Goal: Task Accomplishment & Management: Complete application form

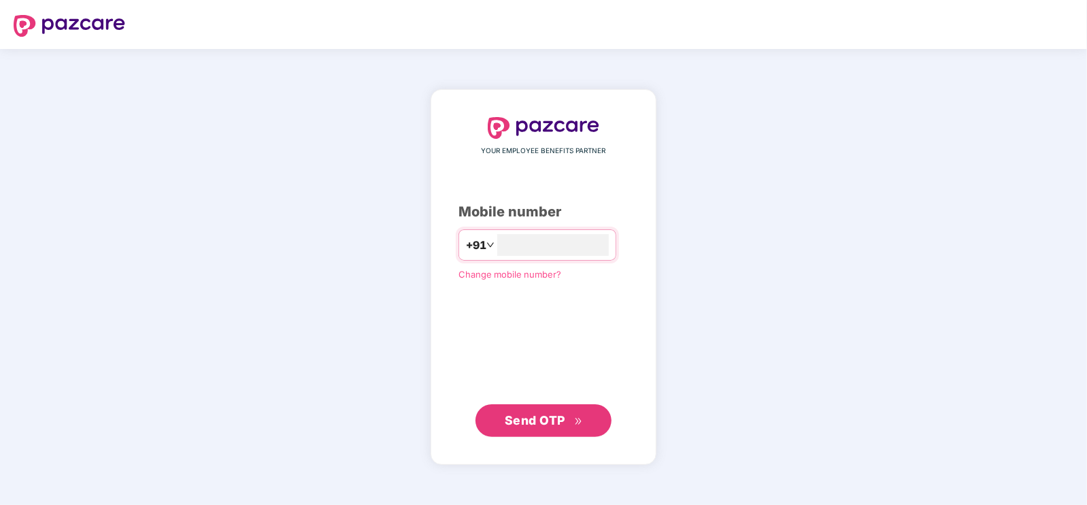
type input "**********"
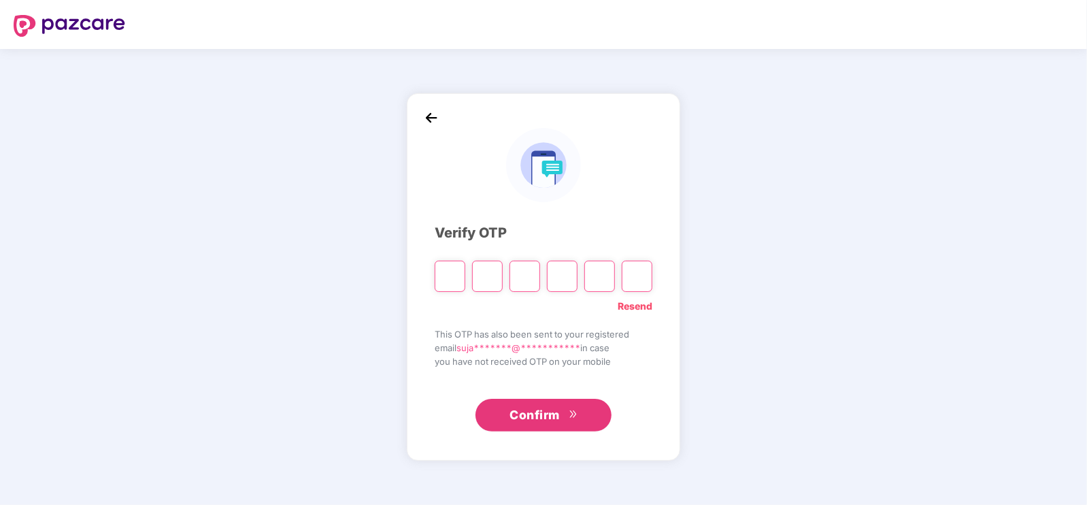
type input "*"
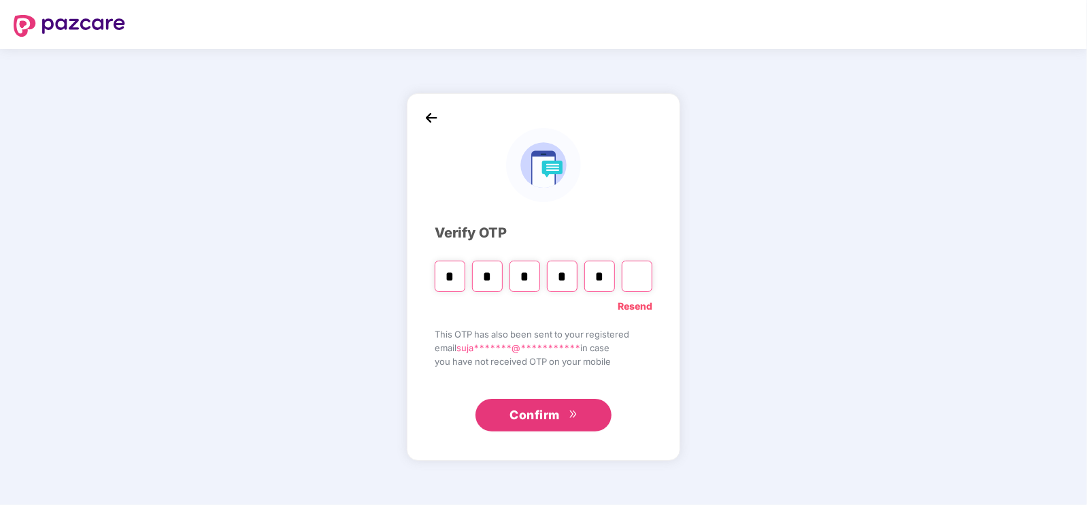
type input "*"
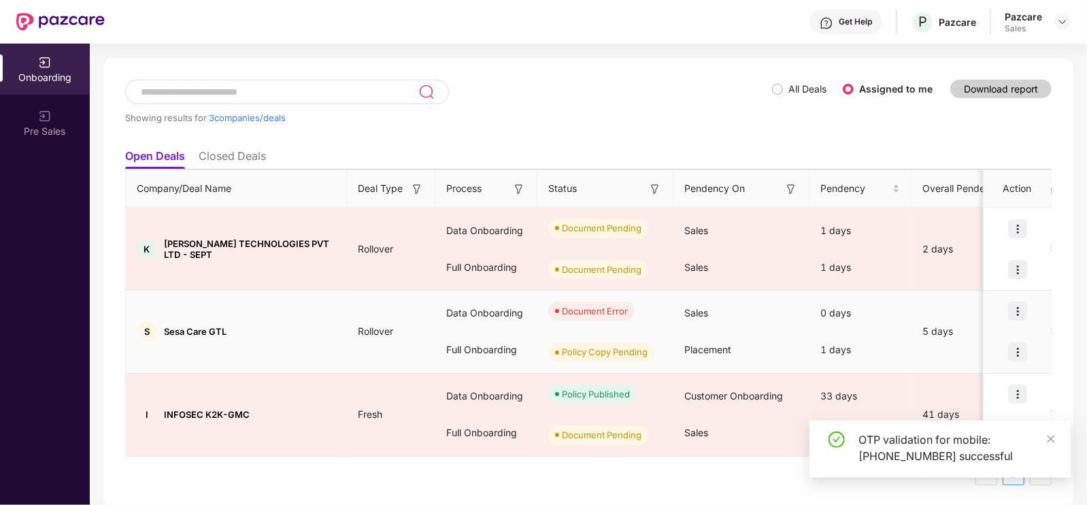
scroll to position [54, 0]
click at [1014, 307] on img at bounding box center [1017, 310] width 19 height 19
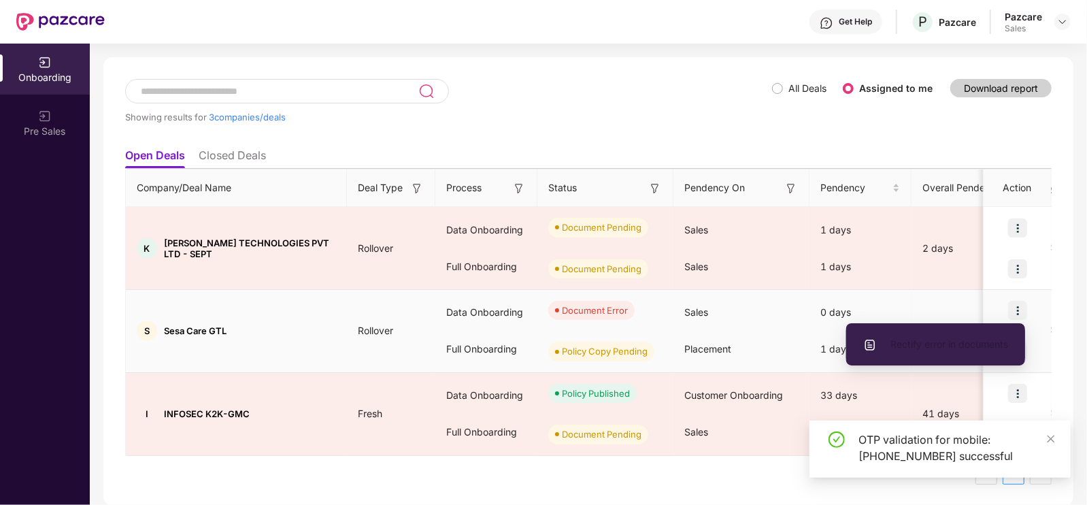
click at [969, 342] on span "Rectify error in documents" at bounding box center [935, 344] width 145 height 15
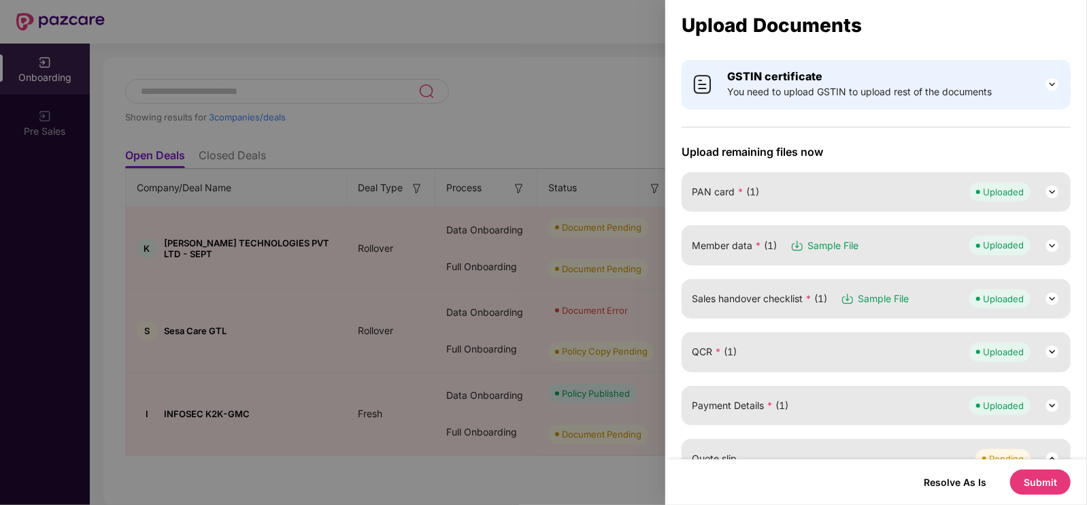
scroll to position [84, 0]
click at [1052, 300] on img at bounding box center [1052, 297] width 16 height 16
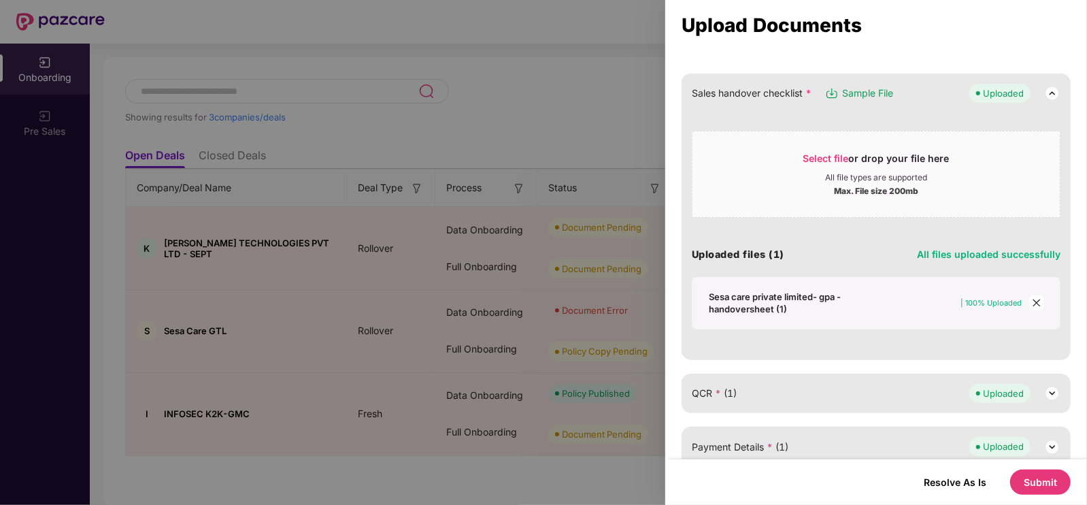
scroll to position [0, 0]
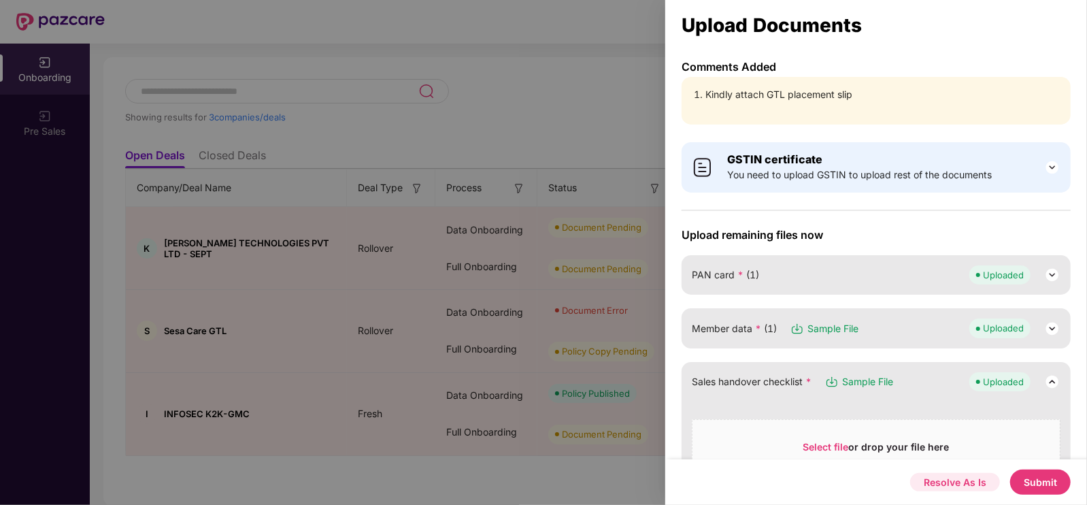
click at [956, 478] on button "Resolve As Is" at bounding box center [955, 482] width 90 height 18
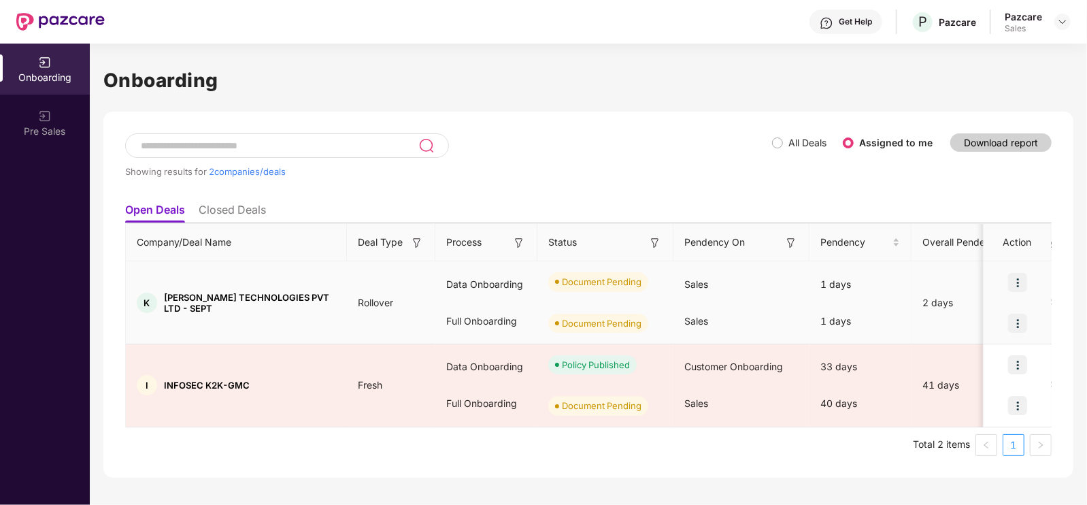
click at [1017, 280] on img at bounding box center [1017, 282] width 19 height 19
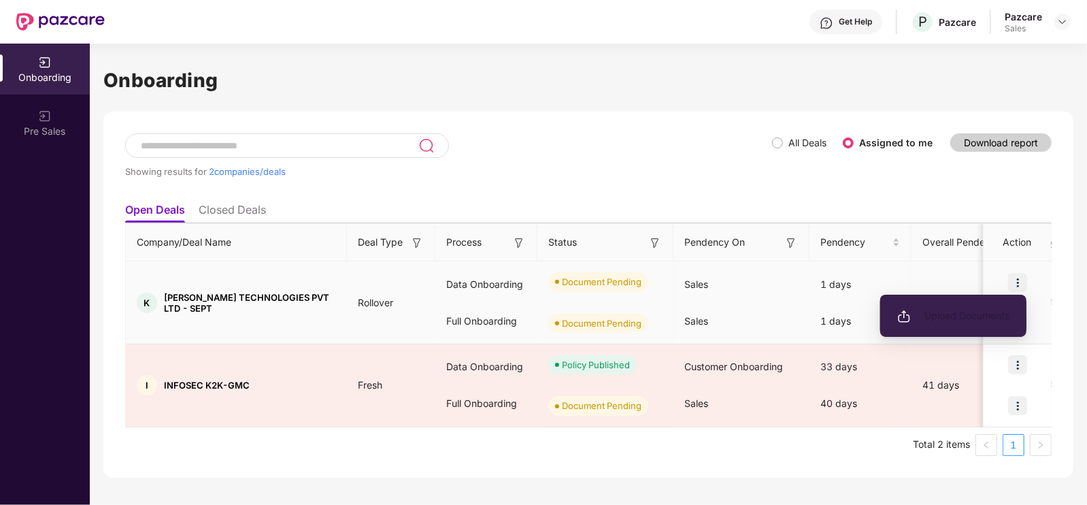
click at [960, 308] on span "Upload Documents" at bounding box center [953, 315] width 112 height 15
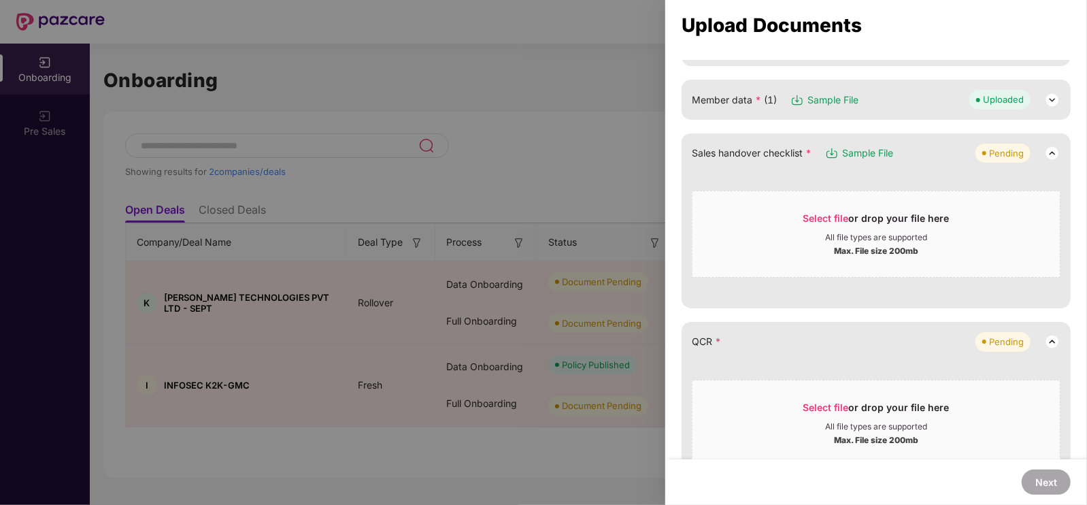
scroll to position [321, 0]
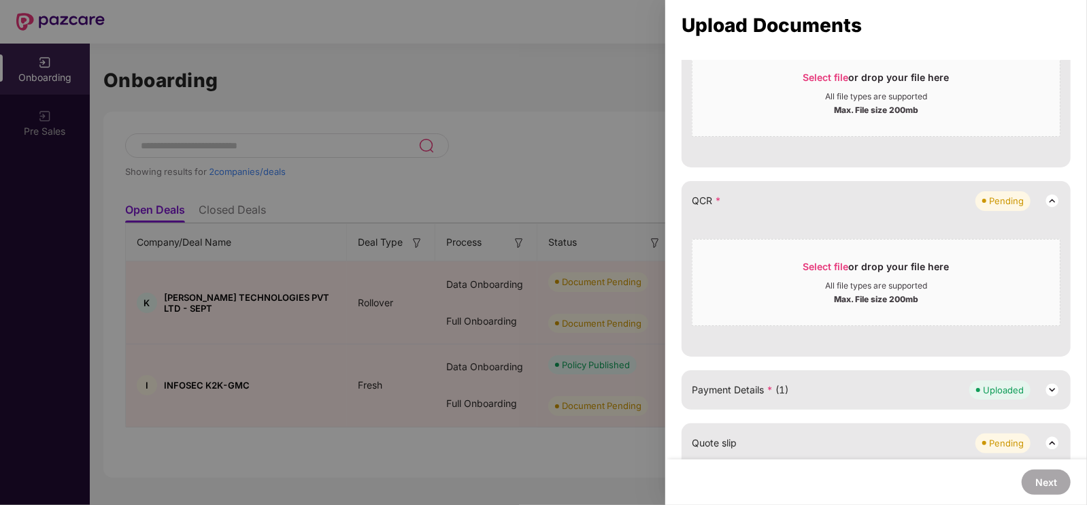
click at [567, 144] on div at bounding box center [543, 252] width 1087 height 505
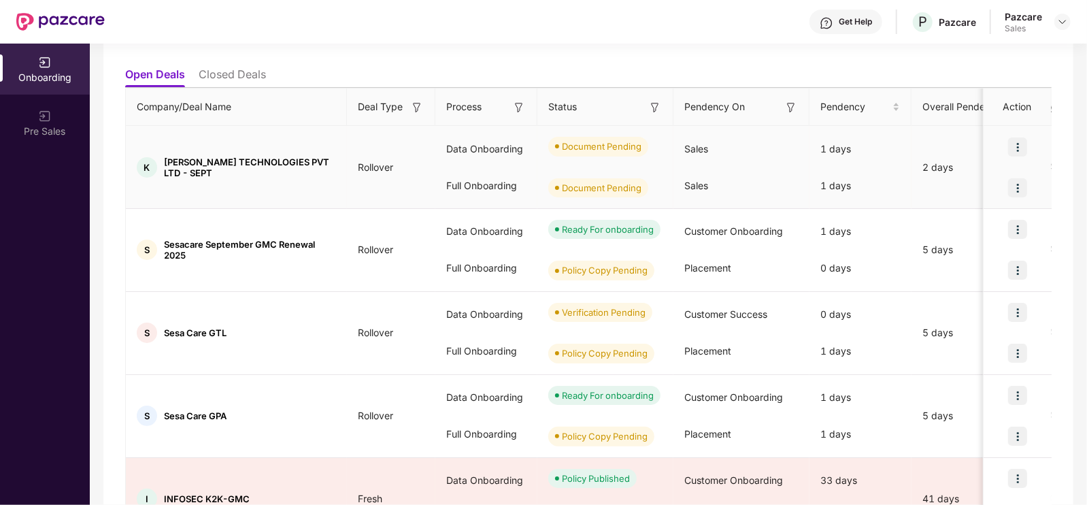
scroll to position [135, 0]
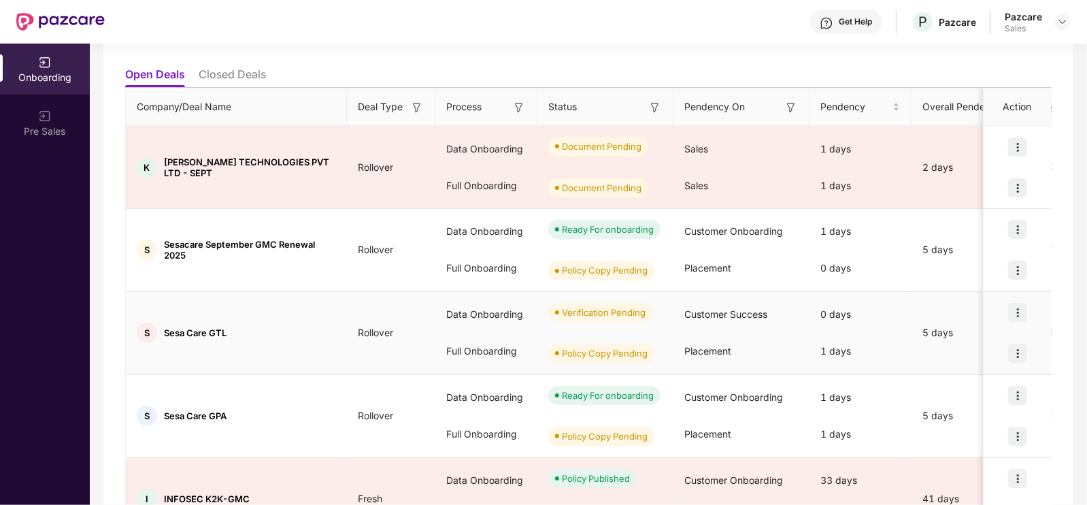
click at [1014, 314] on img at bounding box center [1017, 312] width 19 height 19
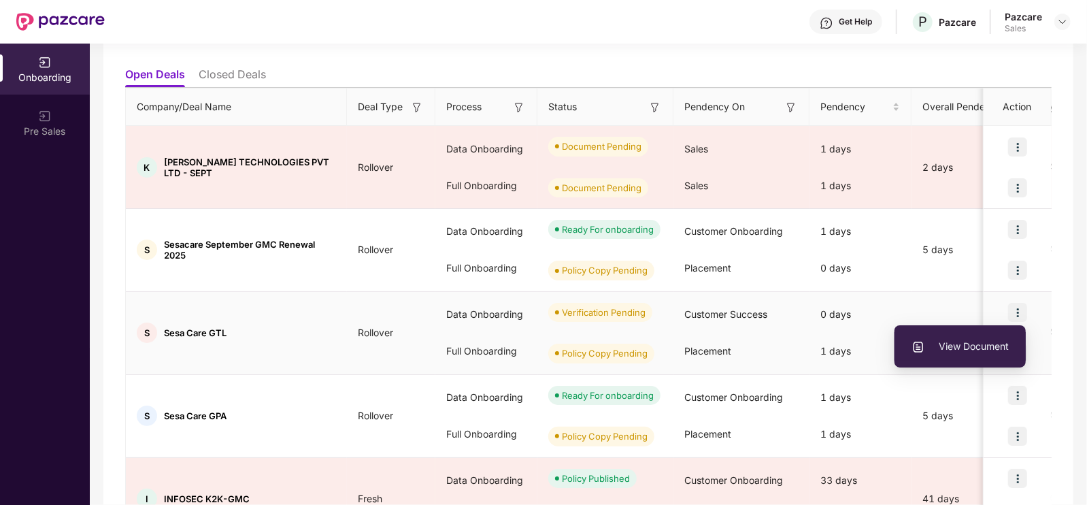
click at [972, 338] on li "View Document" at bounding box center [960, 346] width 131 height 29
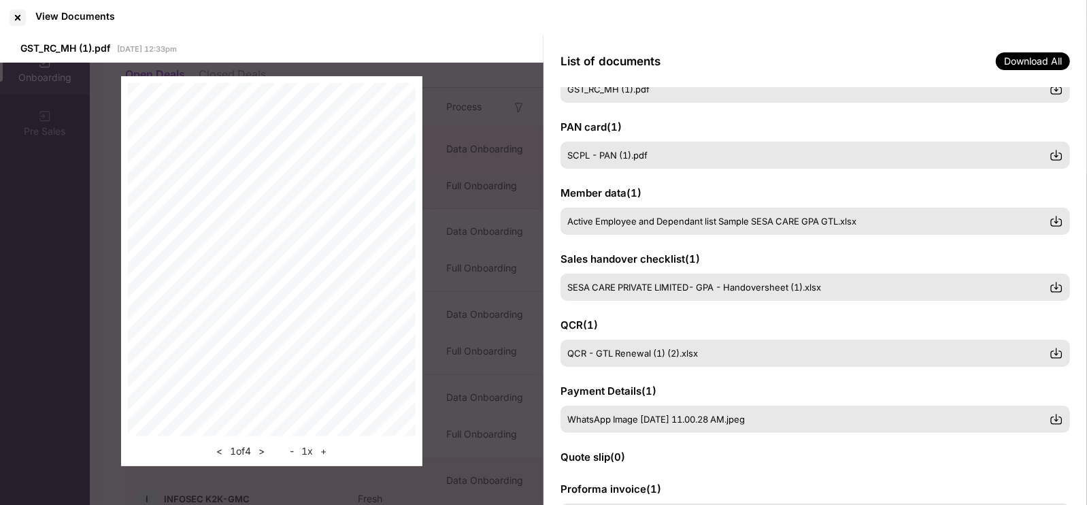
scroll to position [51, 0]
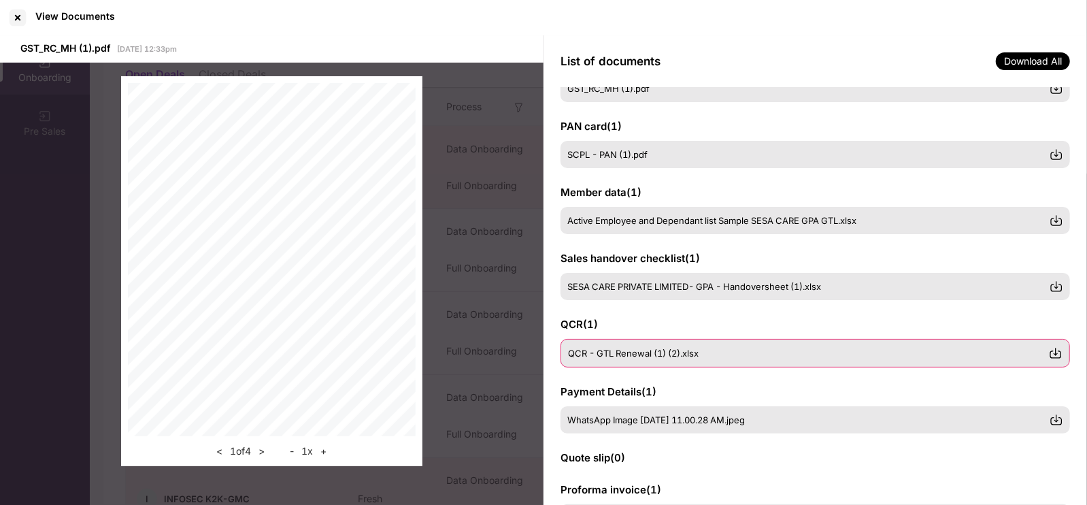
click at [680, 353] on span "QCR - GTL Renewal (1) (2).xlsx" at bounding box center [633, 353] width 131 height 11
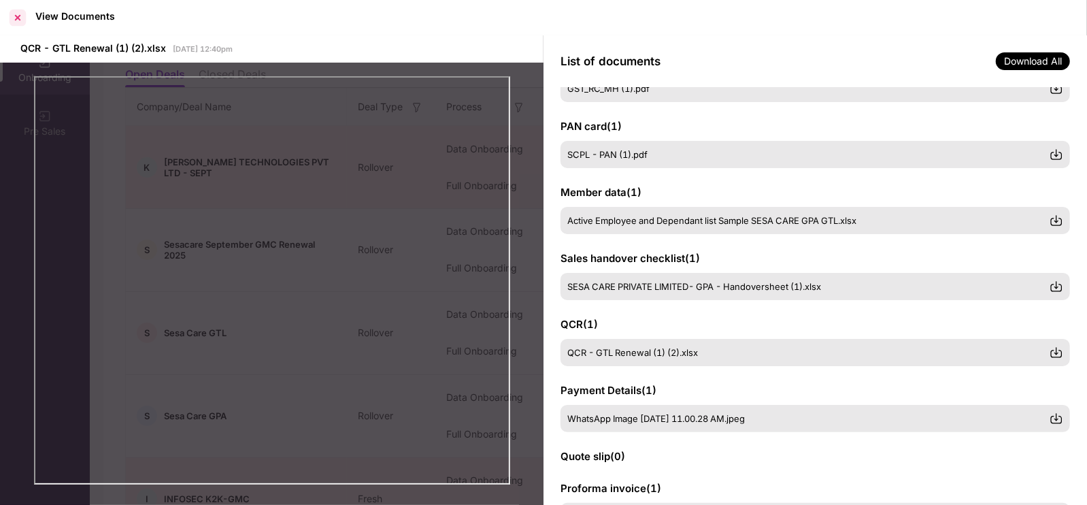
click at [15, 16] on div at bounding box center [18, 18] width 22 height 22
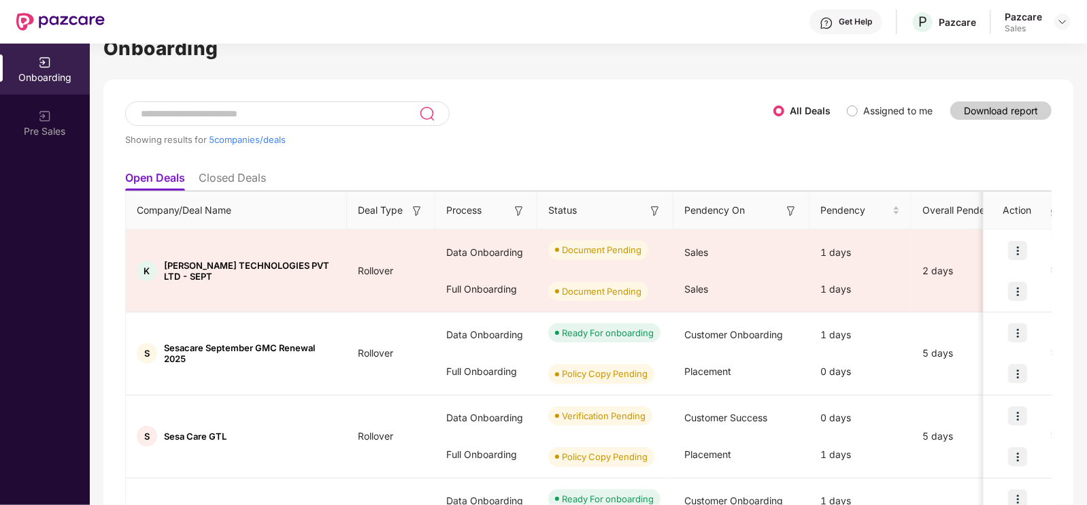
scroll to position [31, 0]
click at [886, 116] on label "Assigned to me" at bounding box center [897, 111] width 69 height 12
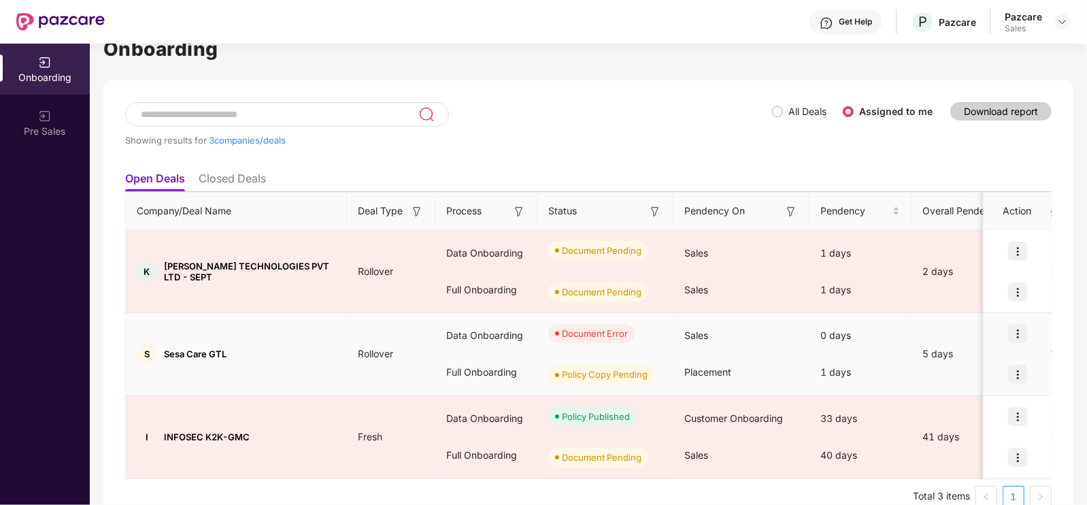
click at [1023, 329] on img at bounding box center [1017, 333] width 19 height 19
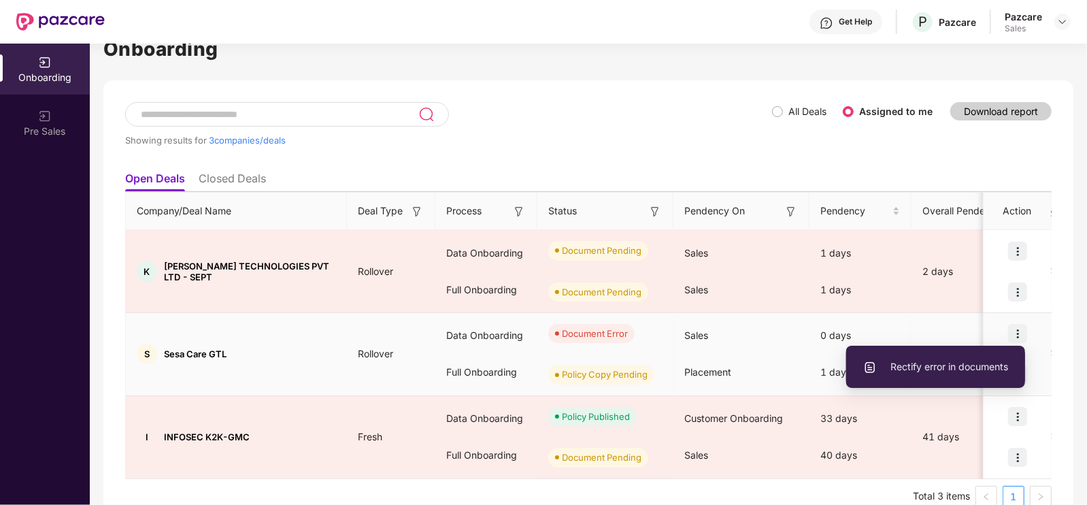
click at [942, 361] on span "Rectify error in documents" at bounding box center [935, 366] width 145 height 15
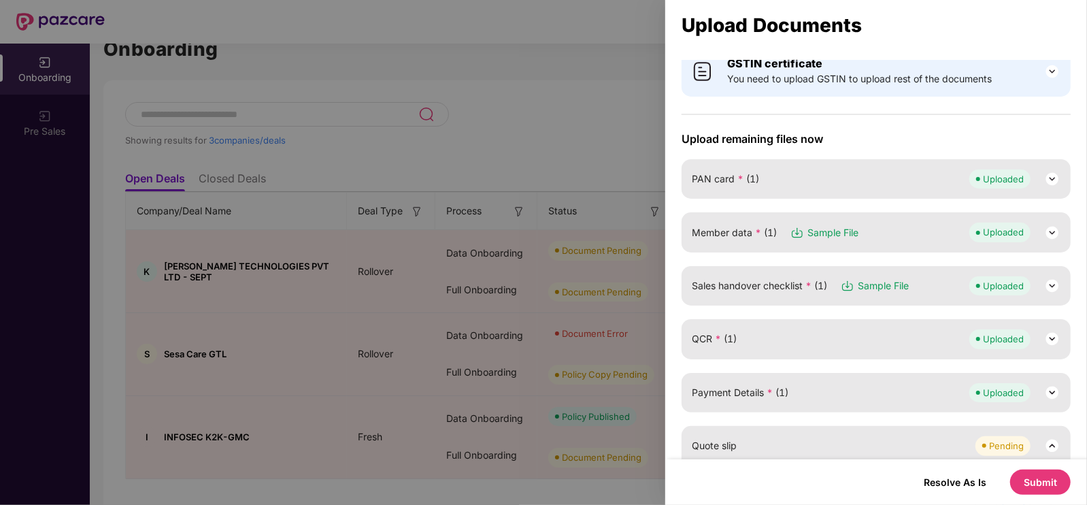
scroll to position [103, 0]
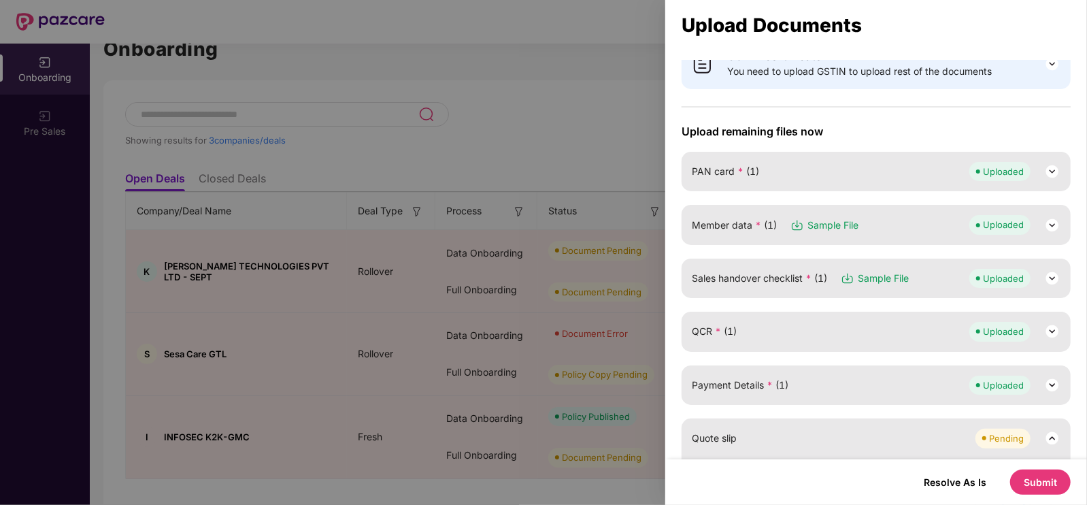
click at [837, 334] on div "QCR * (1) Uploaded" at bounding box center [876, 331] width 369 height 19
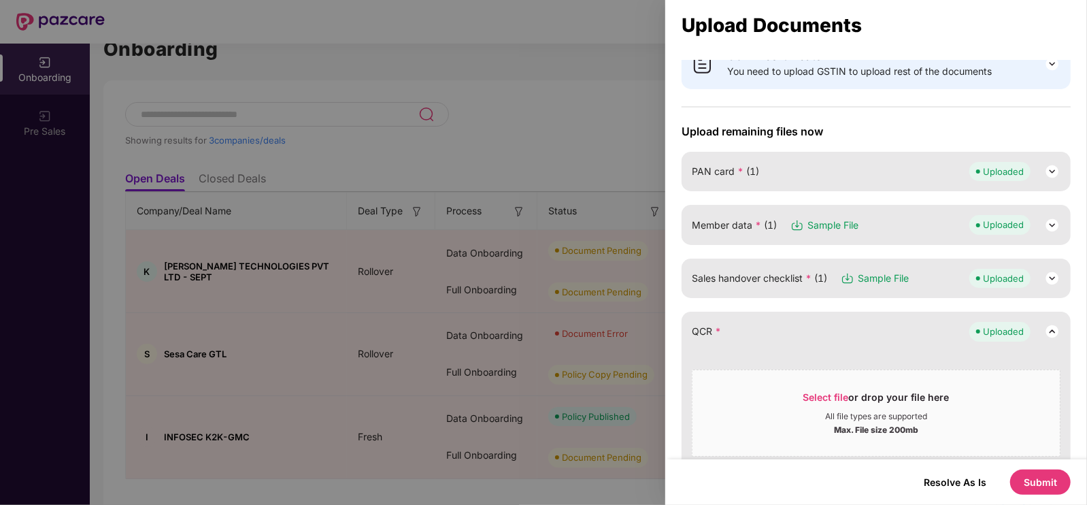
click at [837, 334] on div "QCR * Uploaded" at bounding box center [876, 331] width 369 height 19
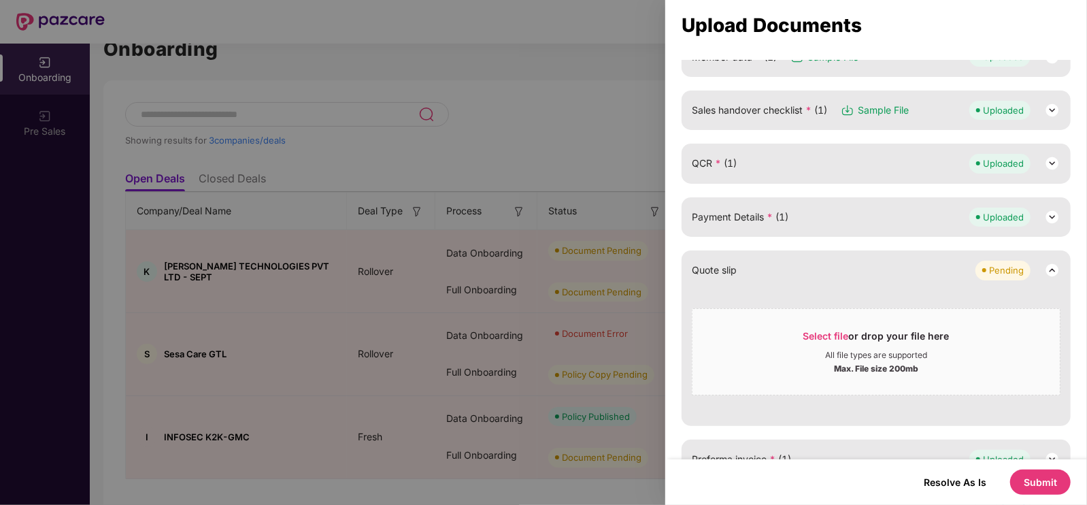
scroll to position [292, 0]
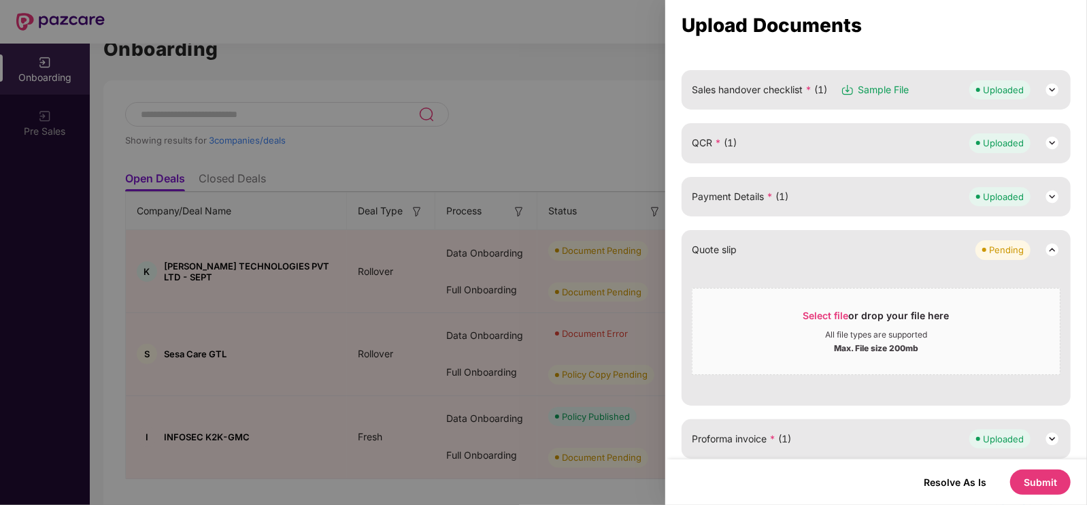
click at [1051, 135] on img at bounding box center [1052, 143] width 16 height 16
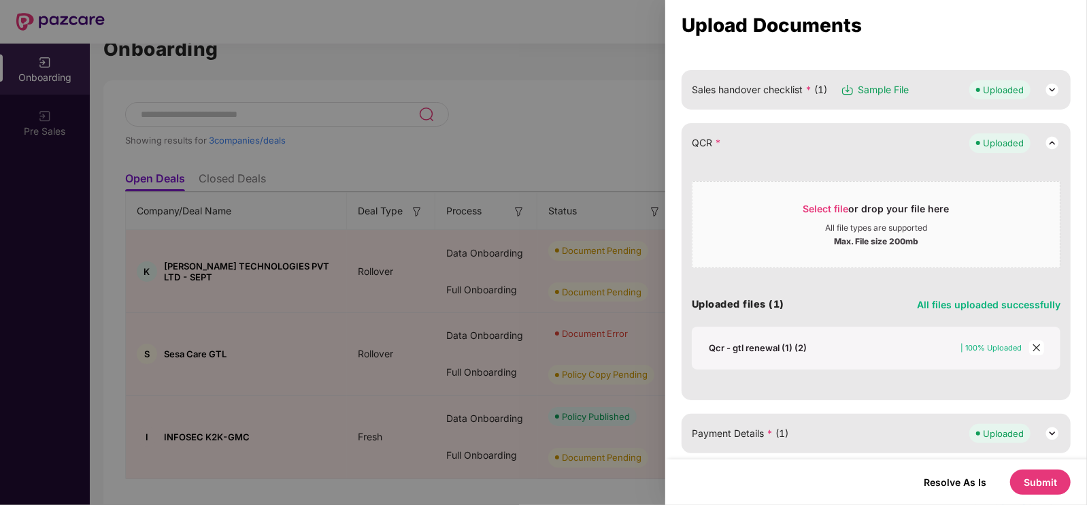
click at [1029, 349] on span "close" at bounding box center [1036, 347] width 15 height 15
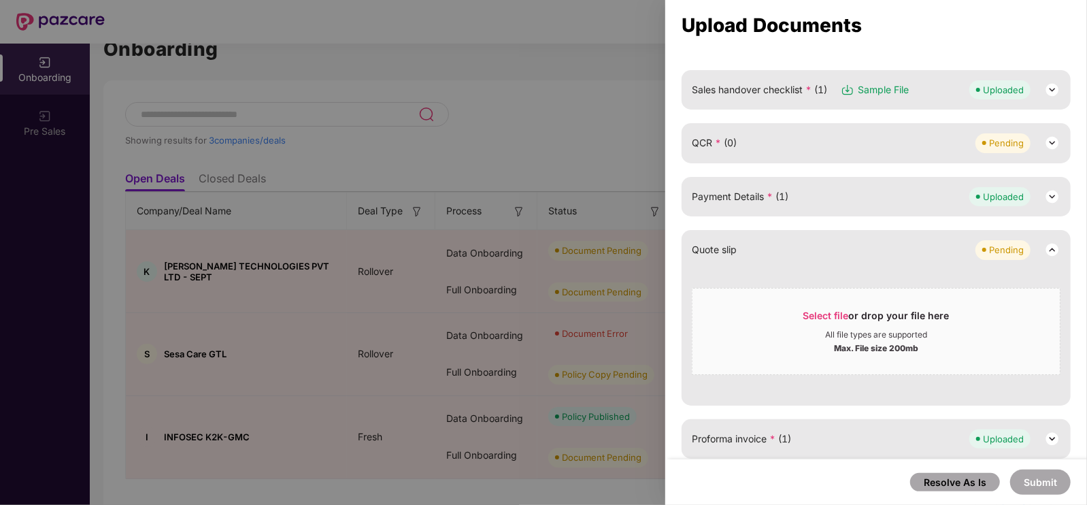
click at [1046, 148] on img at bounding box center [1052, 143] width 16 height 16
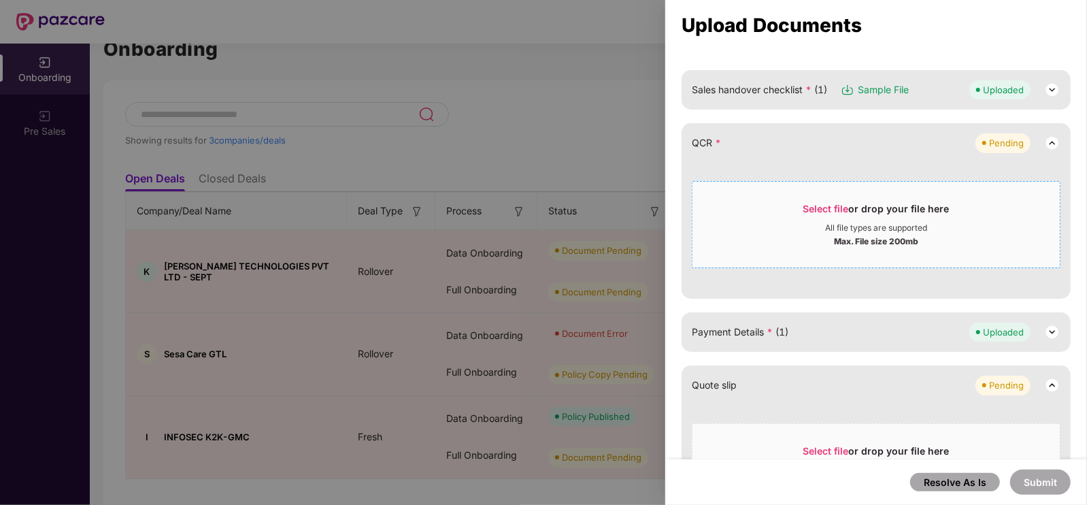
click at [871, 209] on div "Select file or drop your file here" at bounding box center [876, 212] width 146 height 20
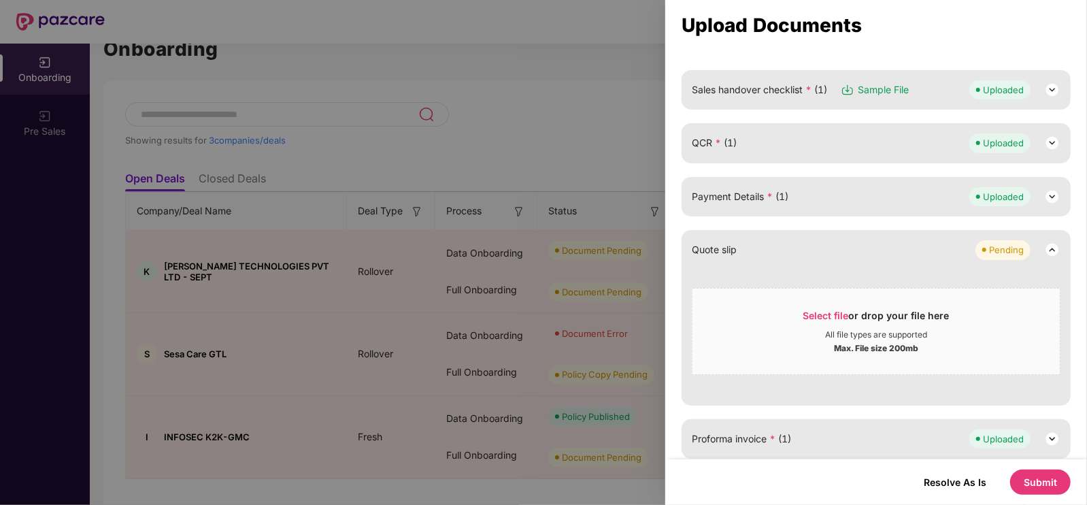
click at [1050, 480] on button "Submit" at bounding box center [1040, 481] width 61 height 25
